Goal: Information Seeking & Learning: Learn about a topic

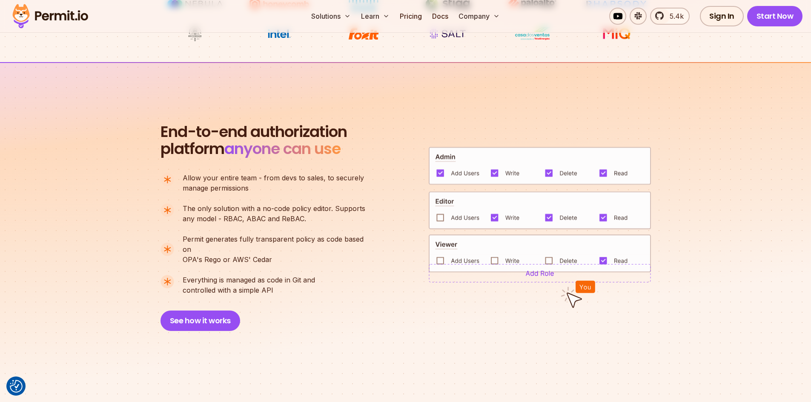
scroll to position [522, 0]
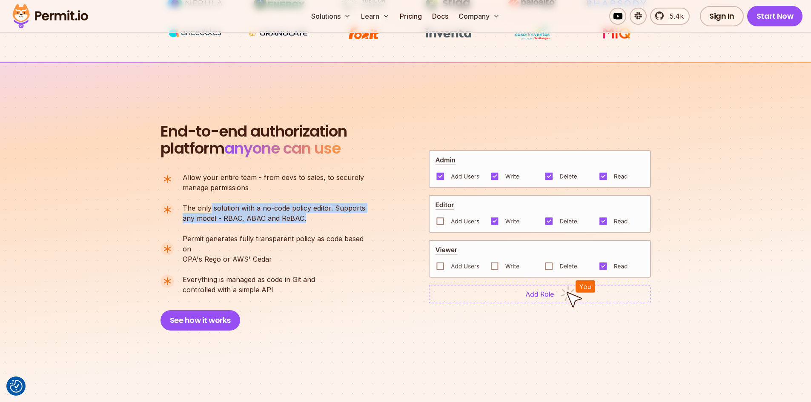
drag, startPoint x: 211, startPoint y: 208, endPoint x: 346, endPoint y: 217, distance: 135.6
click at [346, 217] on p "The only solution with a no-code policy editor. Supports any model - RBAC, ABAC…" at bounding box center [274, 213] width 183 height 20
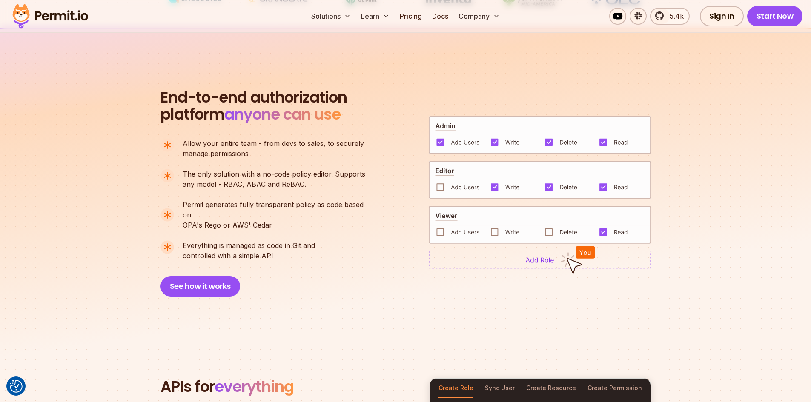
scroll to position [557, 0]
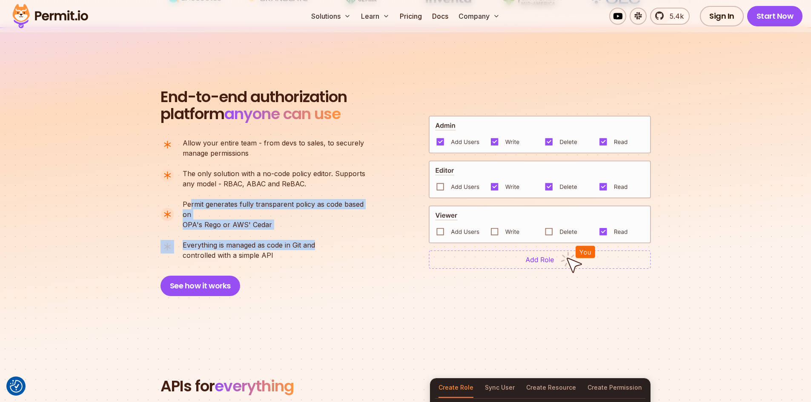
drag, startPoint x: 191, startPoint y: 201, endPoint x: 316, endPoint y: 226, distance: 127.0
click at [316, 226] on ul "Allow your entire team - from devs to sales, to securely manage permissions The…" at bounding box center [266, 199] width 212 height 123
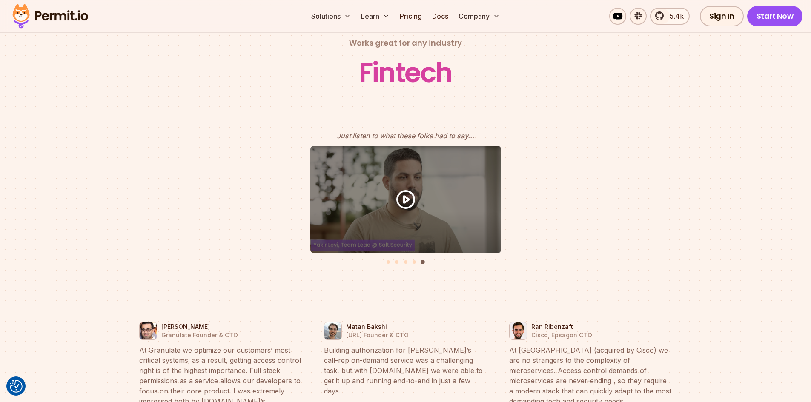
scroll to position [3720, 0]
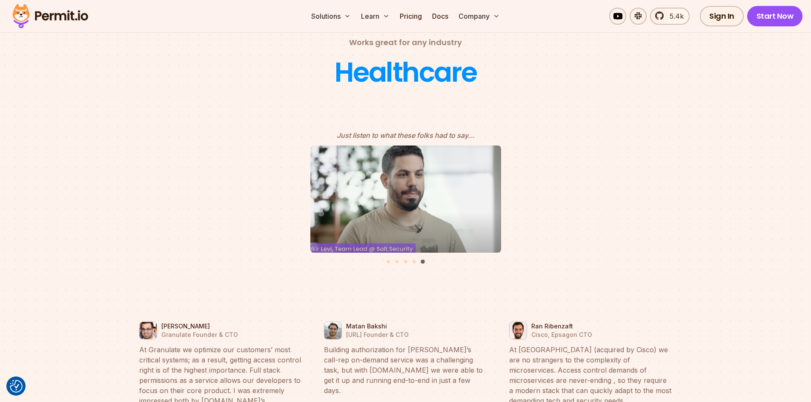
click at [407, 186] on icon "5 of 5" at bounding box center [406, 199] width 26 height 26
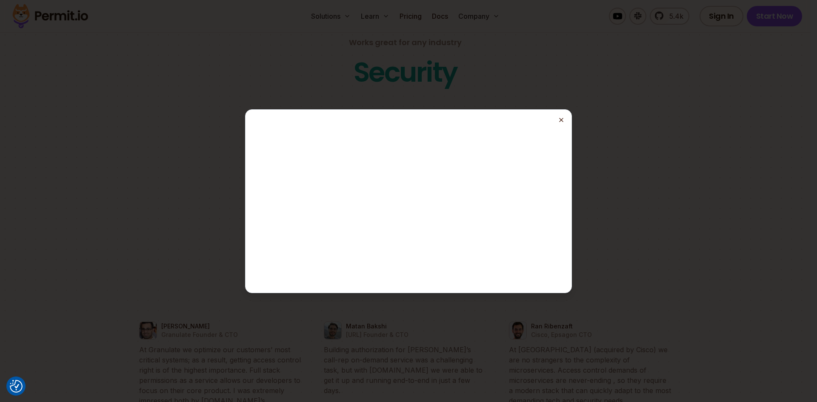
click at [562, 119] on line "button" at bounding box center [561, 119] width 3 height 3
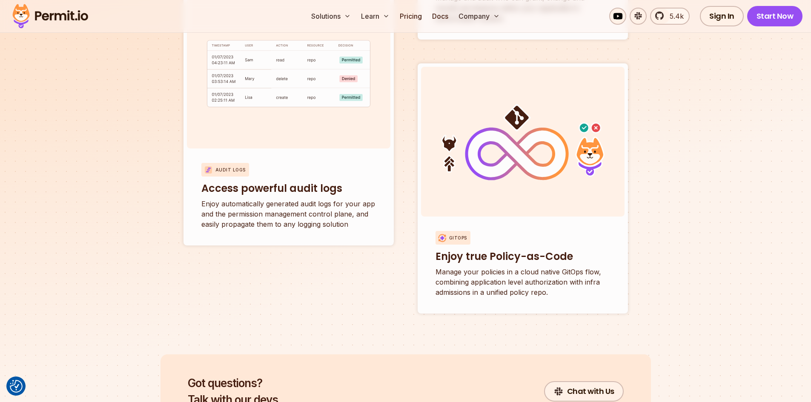
scroll to position [3209, 0]
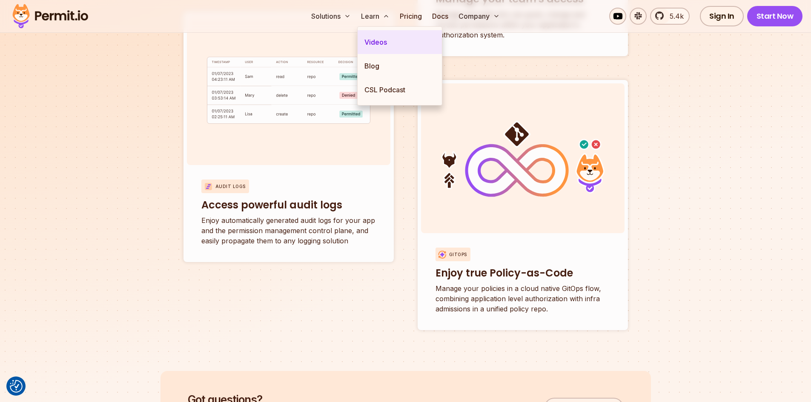
click at [377, 37] on link "Videos" at bounding box center [399, 42] width 84 height 24
